Goal: Complete application form: Complete application form

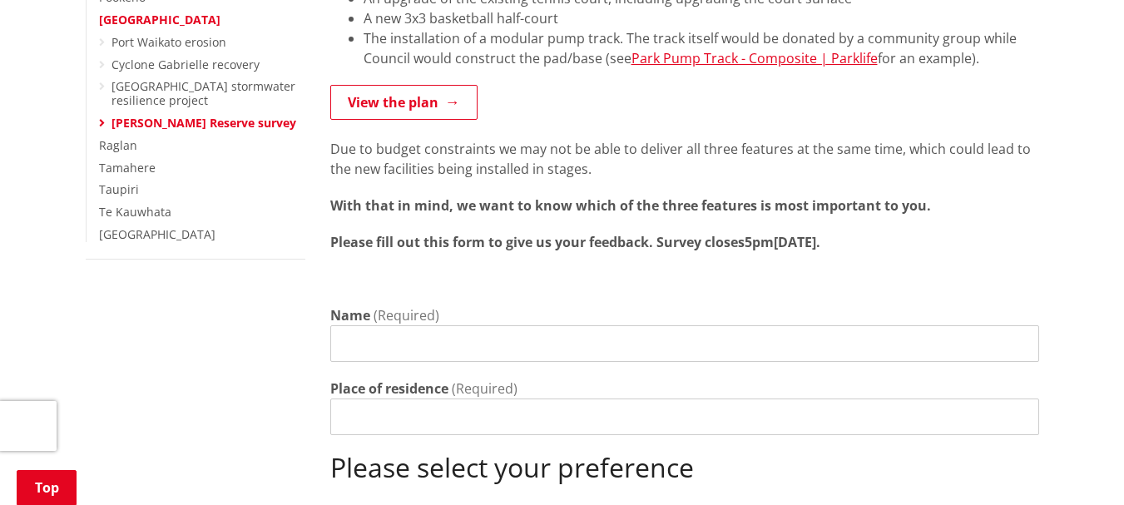
scroll to position [499, 0]
click at [492, 324] on input "Name" at bounding box center [684, 342] width 709 height 37
type input "v"
type input "[PERSON_NAME]"
click at [458, 397] on input "Place of residence" at bounding box center [684, 415] width 709 height 37
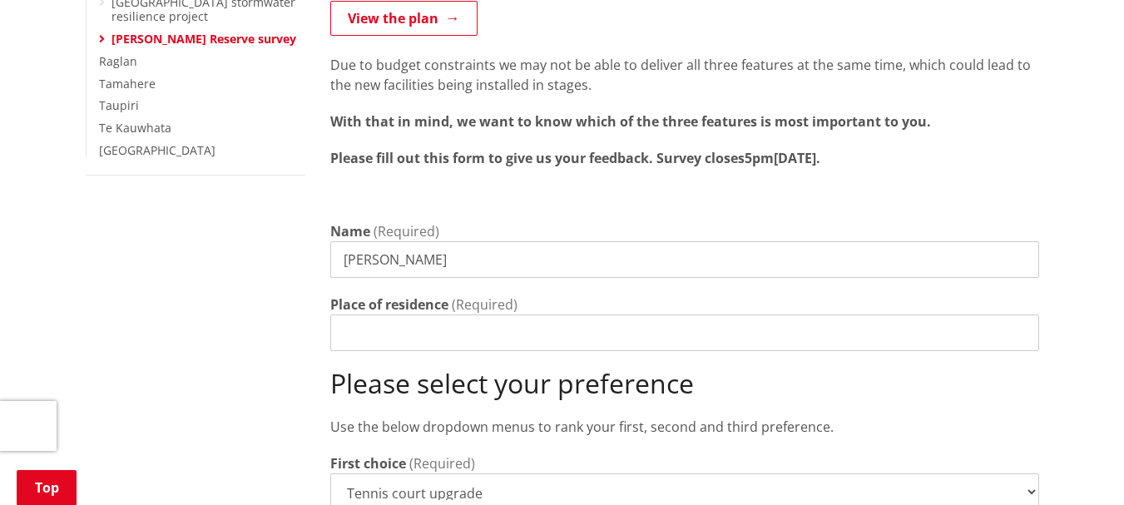
scroll to position [582, 0]
type input "p"
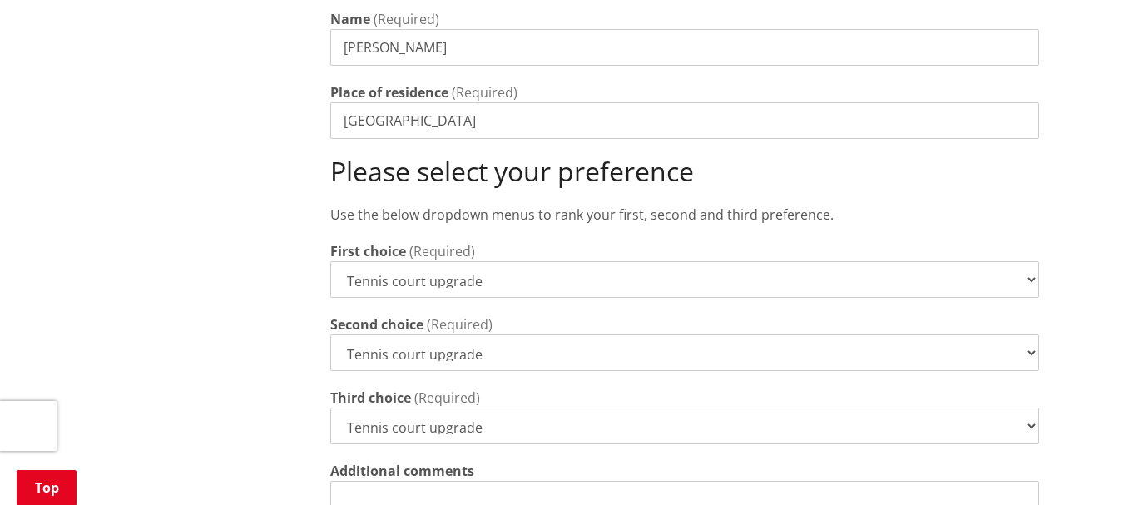
scroll to position [832, 0]
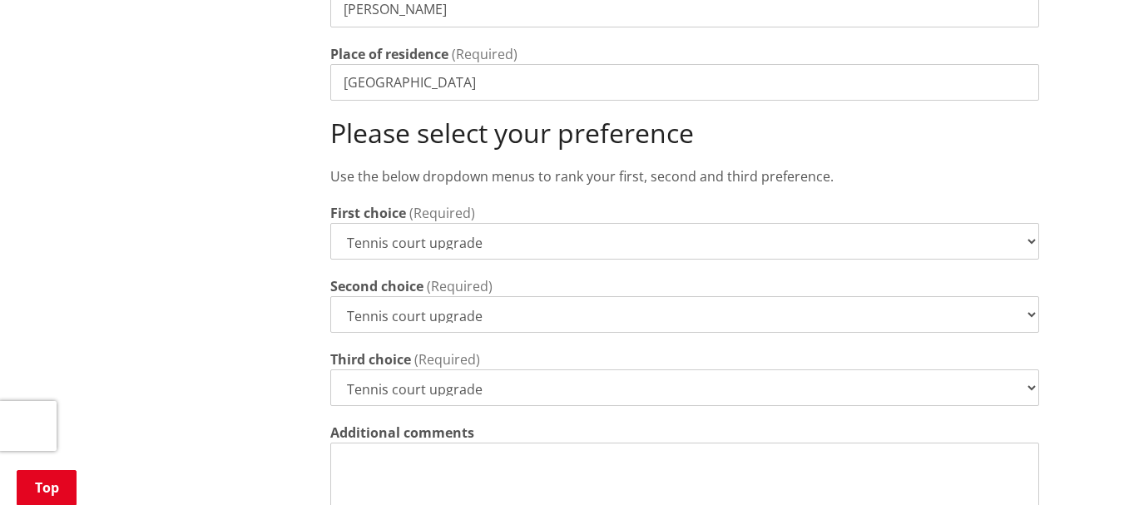
type input "[GEOGRAPHIC_DATA]"
click at [1030, 223] on select "Tennis court upgrade New 3x3 basketball half-court Modular pump track" at bounding box center [684, 241] width 709 height 37
click at [1034, 223] on select "Tennis court upgrade New 3x3 basketball half-court Modular pump track" at bounding box center [684, 241] width 709 height 37
click at [1031, 296] on select "Tennis court upgrade New 3x3 basketball half-court Modular pump track" at bounding box center [684, 314] width 709 height 37
select select "New 3x3 basketball half-court"
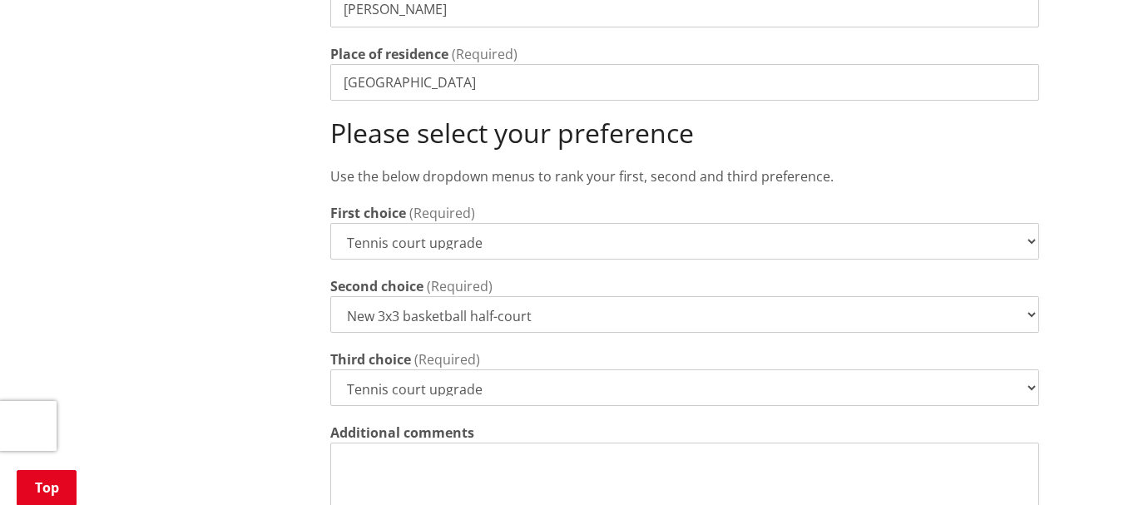
click at [330, 296] on select "Tennis court upgrade New 3x3 basketball half-court Modular pump track" at bounding box center [684, 314] width 709 height 37
click at [1024, 369] on select "Tennis court upgrade New 3x3 basketball half-court Modular pump track" at bounding box center [684, 387] width 709 height 37
select select "Modular pump track"
click at [330, 369] on select "Tennis court upgrade New 3x3 basketball half-court Modular pump track" at bounding box center [684, 387] width 709 height 37
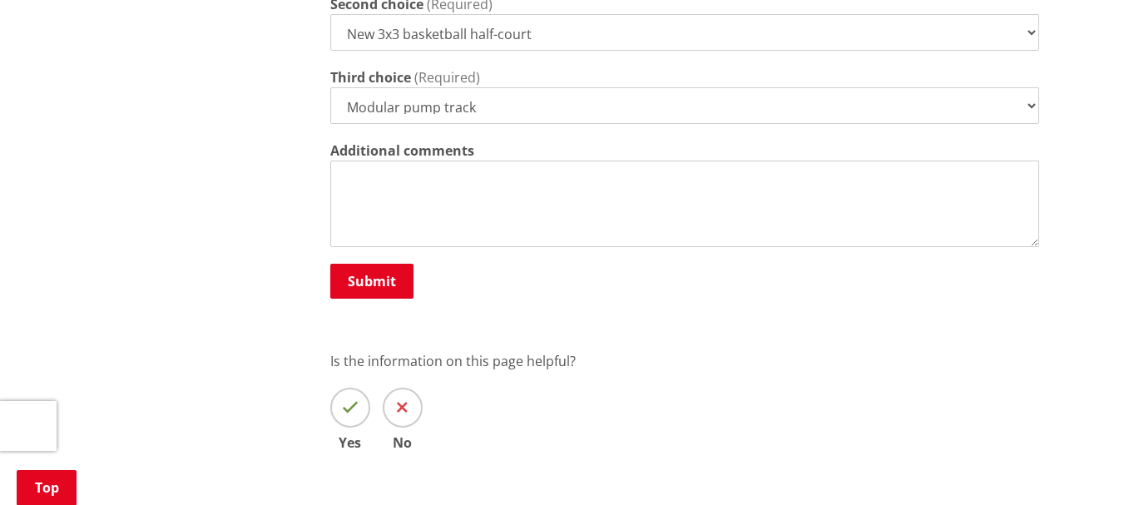
scroll to position [1165, 0]
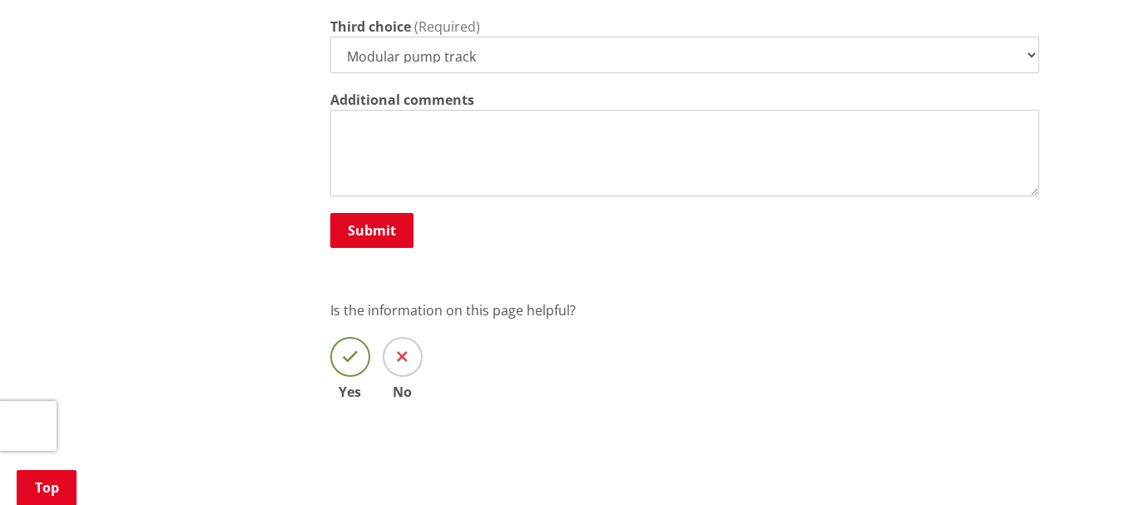
click at [357, 349] on icon at bounding box center [350, 357] width 17 height 17
click at [0, 0] on input "Yes" at bounding box center [0, 0] width 0 height 0
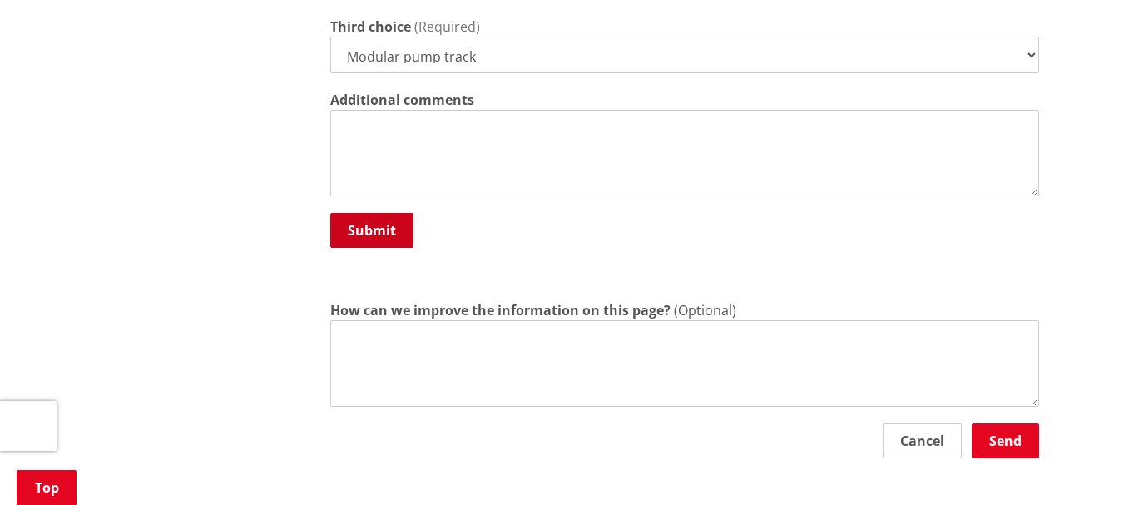
click at [379, 213] on button "Submit" at bounding box center [371, 230] width 83 height 35
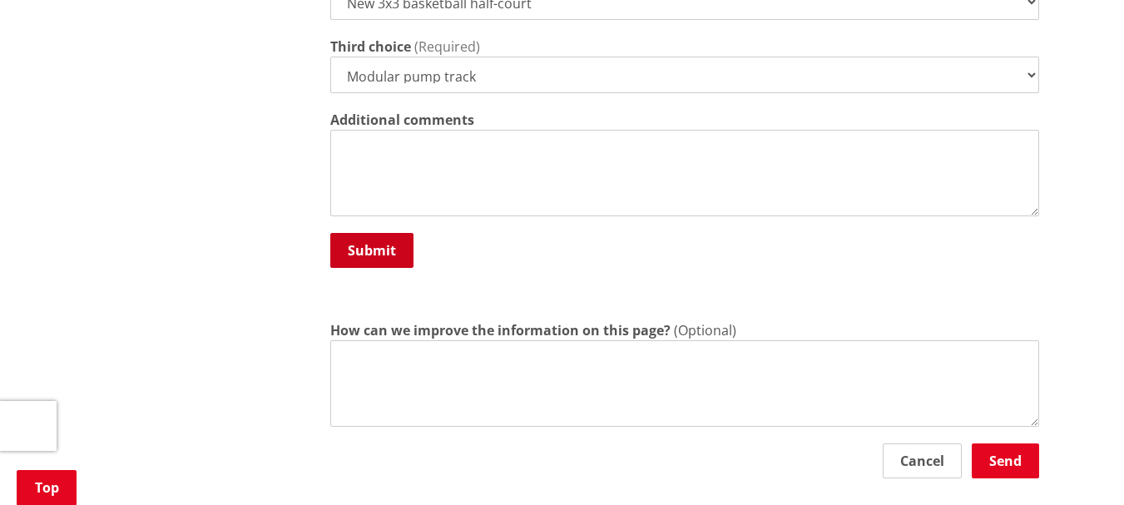
scroll to position [1185, 0]
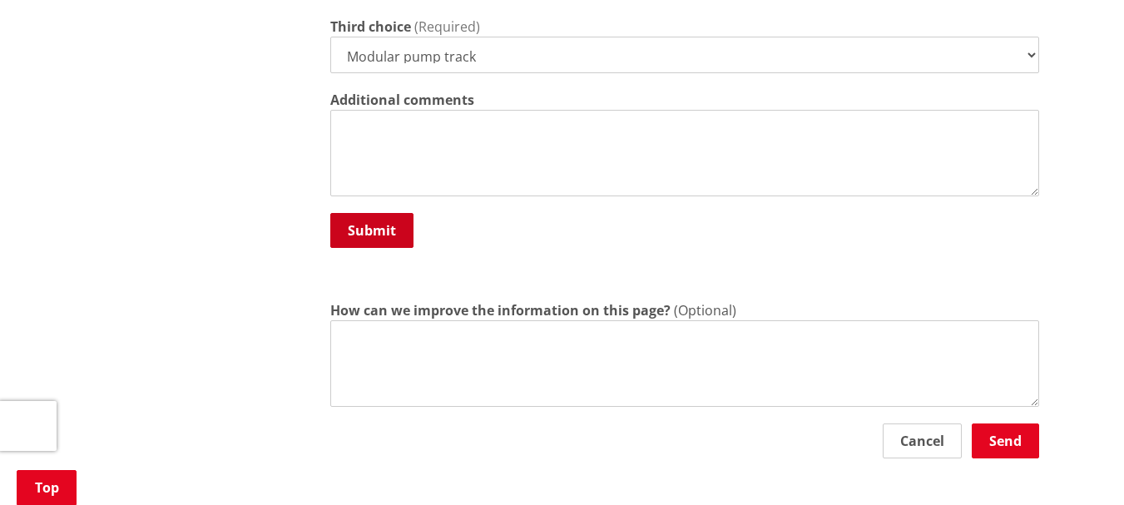
click at [393, 213] on button "Submit" at bounding box center [371, 230] width 83 height 35
click at [1008, 424] on button "Send" at bounding box center [1005, 441] width 67 height 35
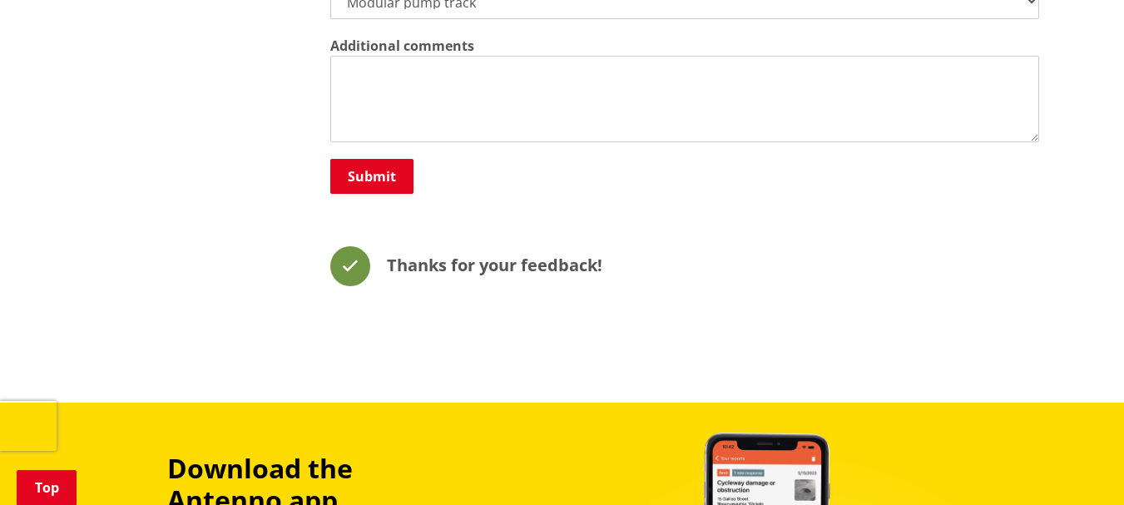
scroll to position [1601, 0]
